Goal: Entertainment & Leisure: Browse casually

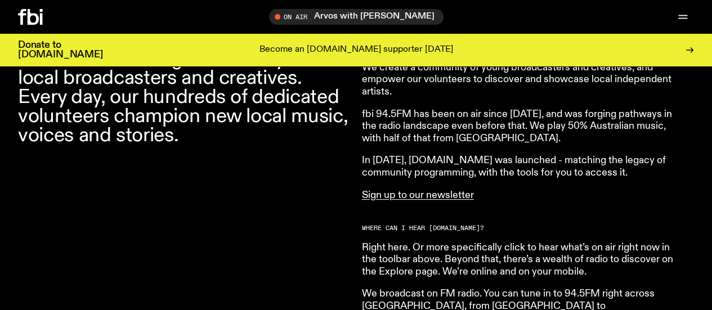
scroll to position [438, 0]
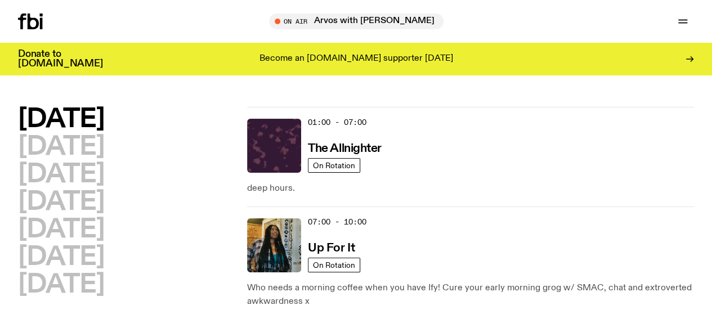
click at [39, 19] on icon at bounding box center [33, 22] width 11 height 16
